Goal: Find specific page/section: Find specific page/section

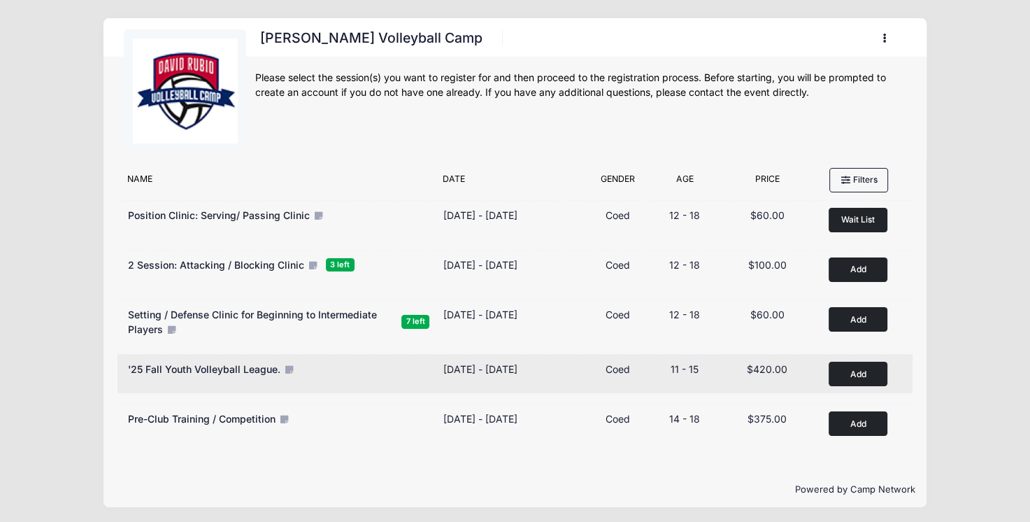
click at [292, 366] on icon at bounding box center [288, 369] width 11 height 9
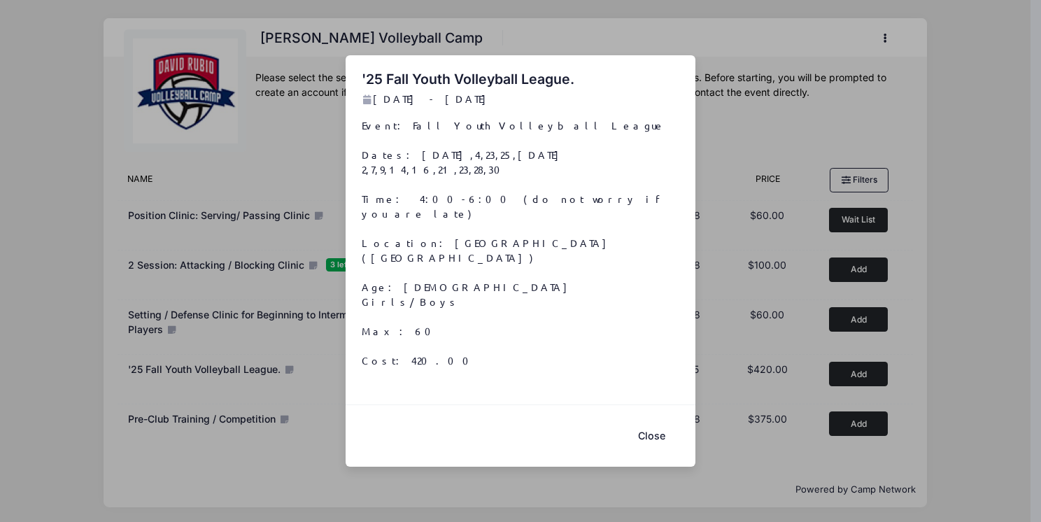
click at [655, 420] on button "Close" at bounding box center [651, 435] width 56 height 30
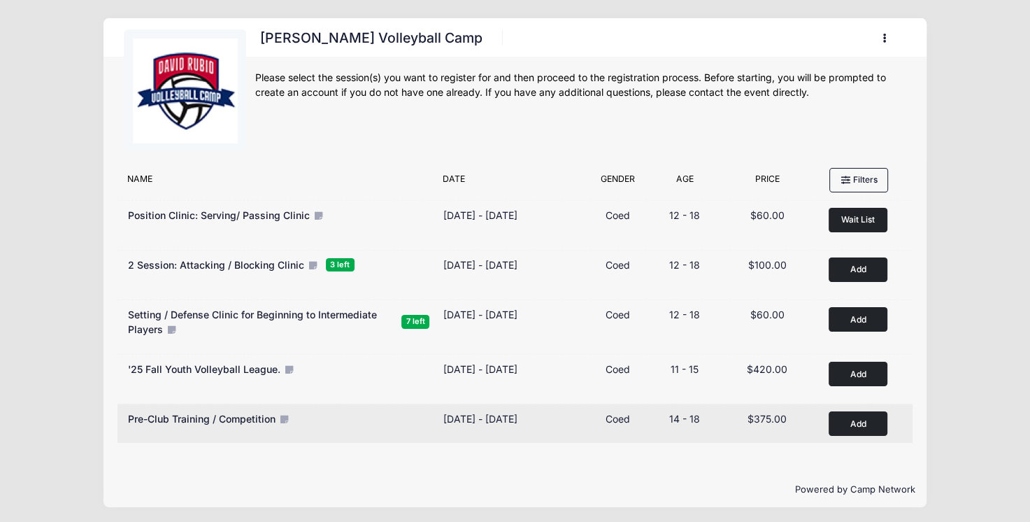
scroll to position [1, 0]
click at [285, 415] on icon at bounding box center [283, 418] width 11 height 9
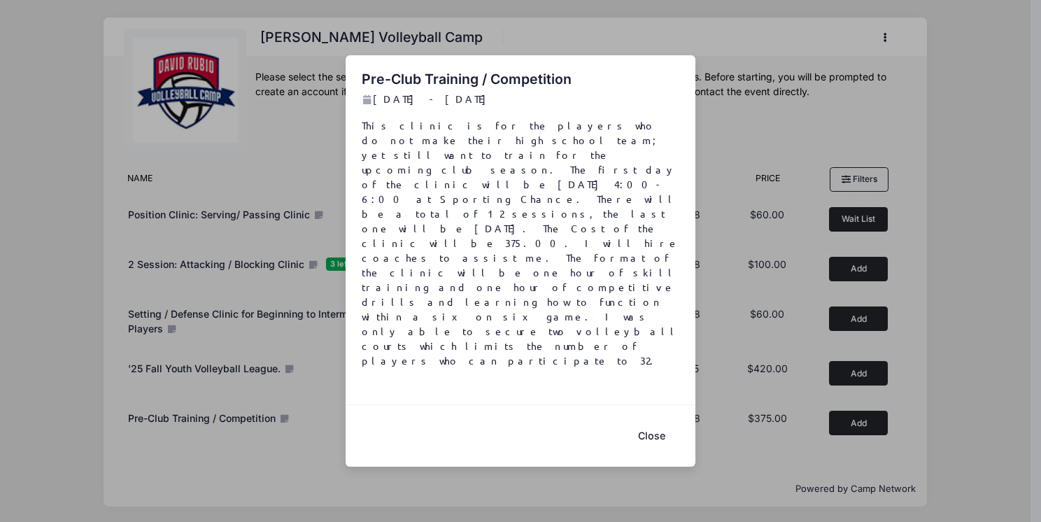
click at [649, 420] on button "Close" at bounding box center [651, 435] width 56 height 30
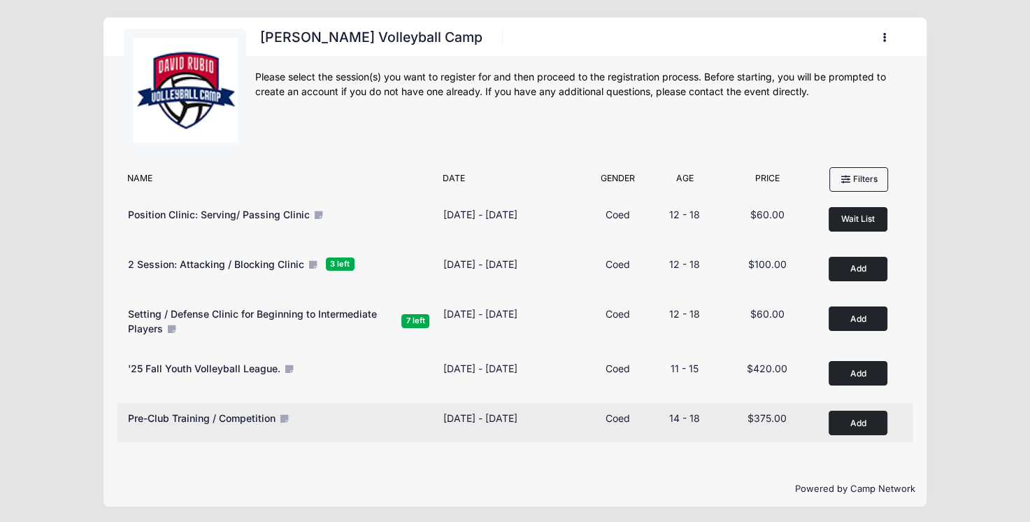
scroll to position [0, 0]
